Goal: Task Accomplishment & Management: Manage account settings

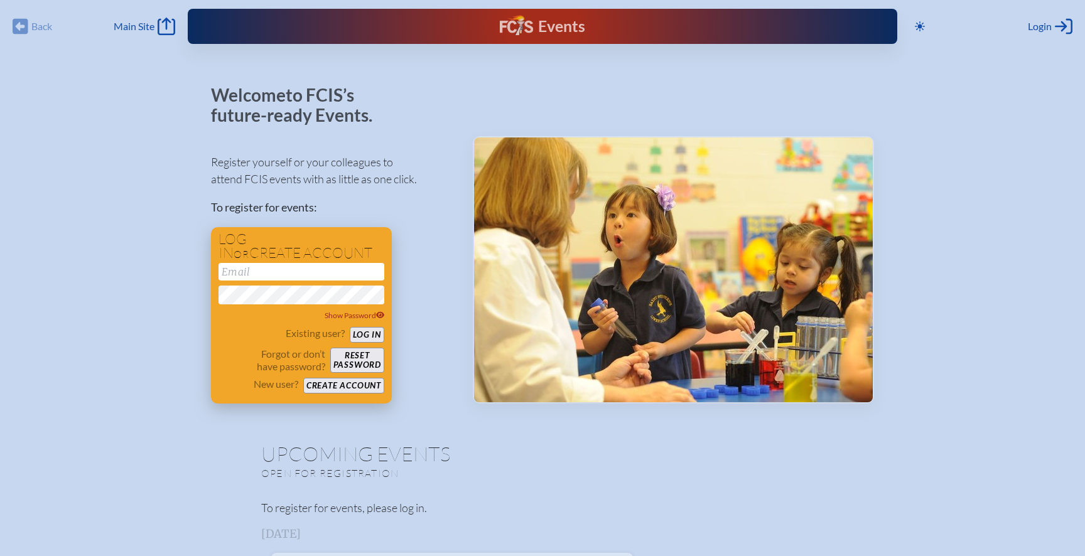
click at [270, 269] on input "email" at bounding box center [302, 272] width 166 height 18
type input "[EMAIL_ADDRESS][DOMAIN_NAME]"
click at [350, 327] on button "Log in" at bounding box center [367, 335] width 35 height 16
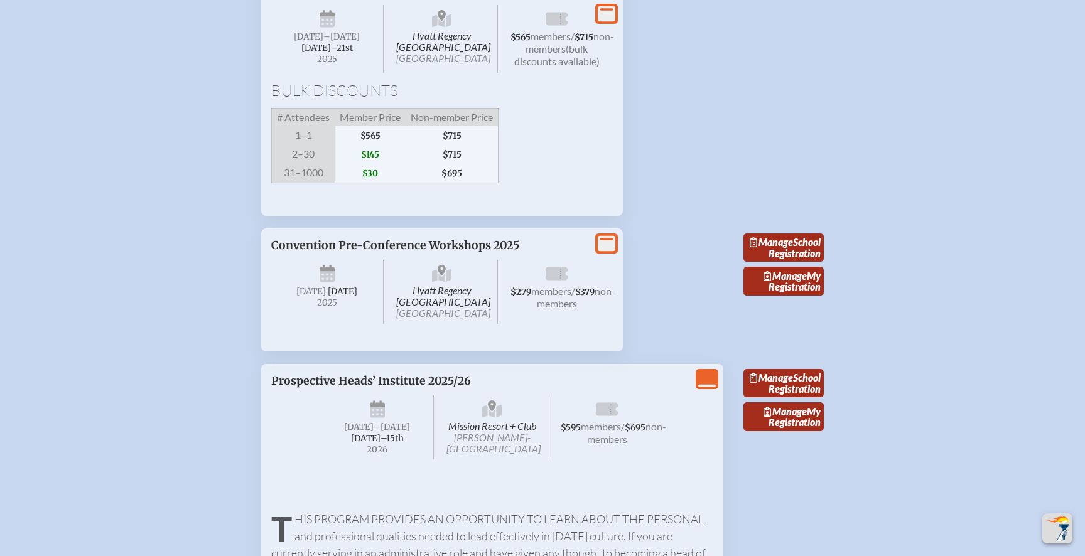
scroll to position [2290, 0]
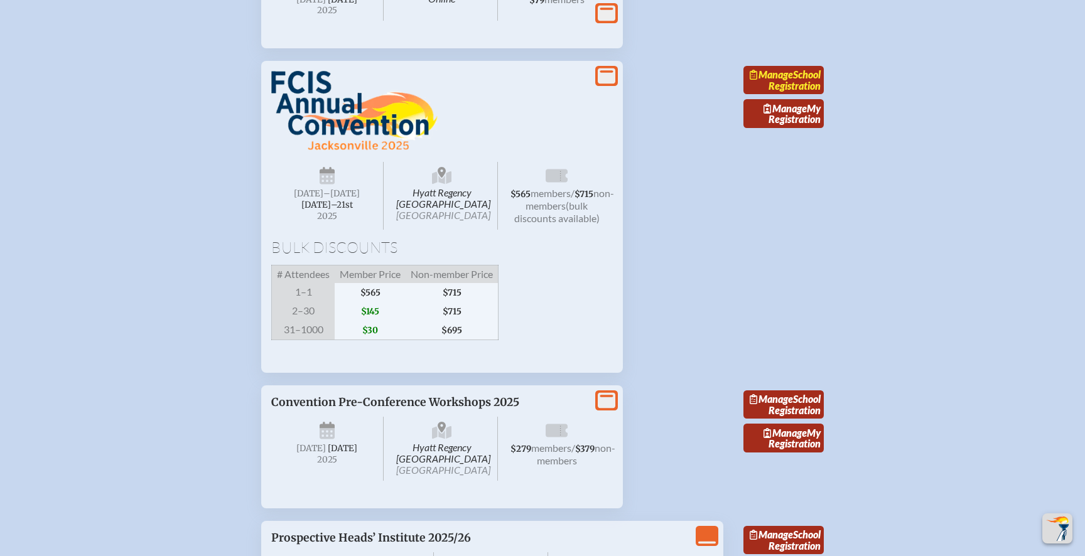
click at [769, 95] on link "Manage School Registration" at bounding box center [784, 80] width 80 height 29
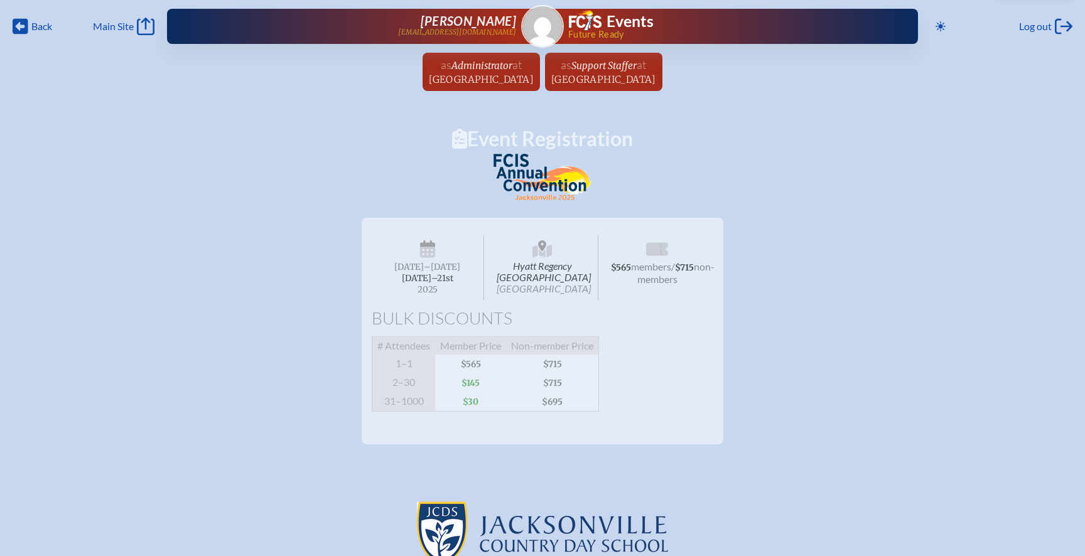
click at [551, 255] on icon at bounding box center [543, 251] width 20 height 20
click at [439, 253] on span "[DATE] –[DATE]–⁠21st , 2025" at bounding box center [428, 268] width 112 height 65
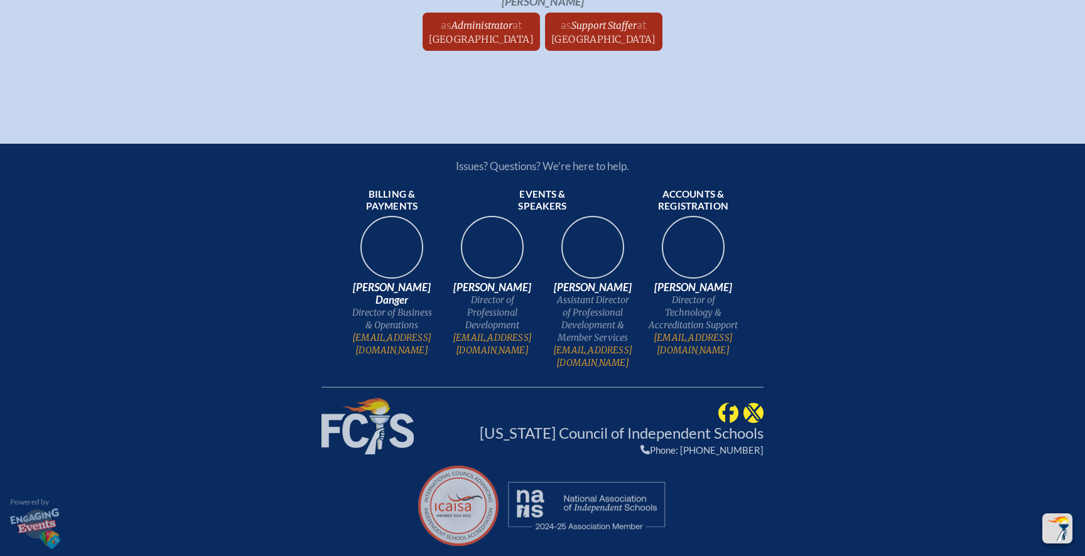
scroll to position [3710, 0]
drag, startPoint x: 737, startPoint y: 353, endPoint x: 658, endPoint y: 350, distance: 78.6
